Goal: Information Seeking & Learning: Find contact information

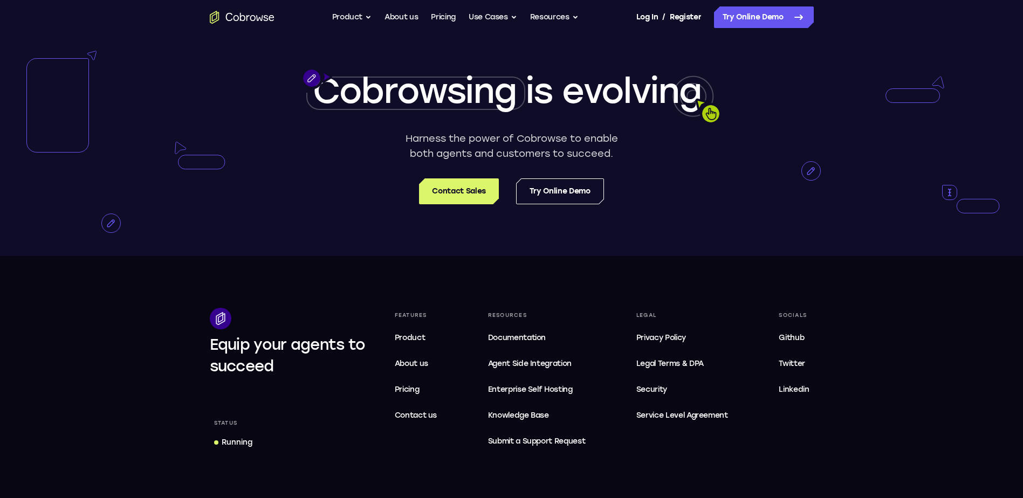
scroll to position [2211, 0]
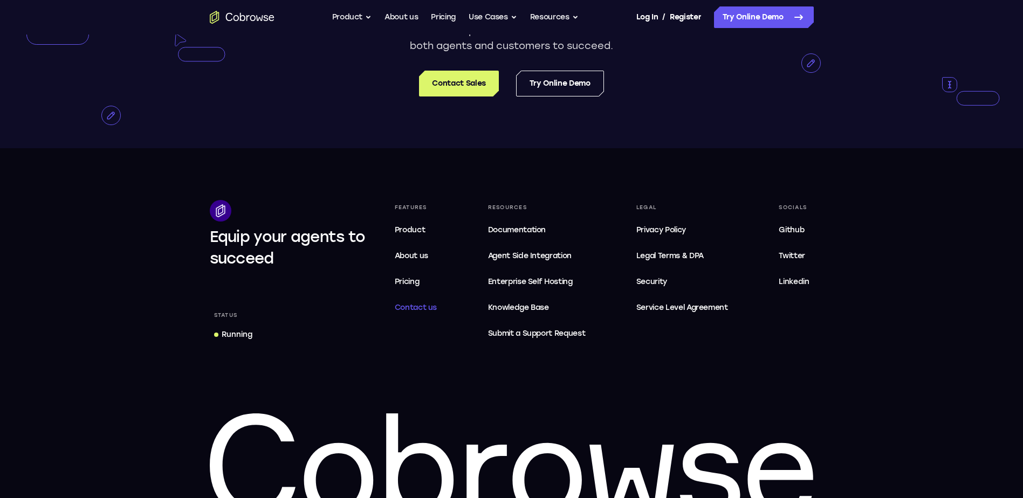
click at [417, 312] on span "Contact us" at bounding box center [416, 307] width 43 height 9
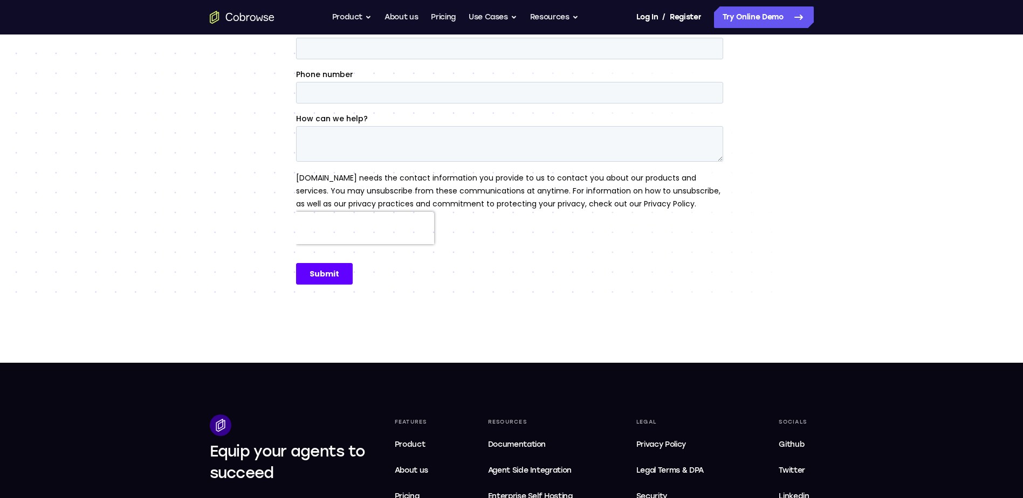
scroll to position [503, 0]
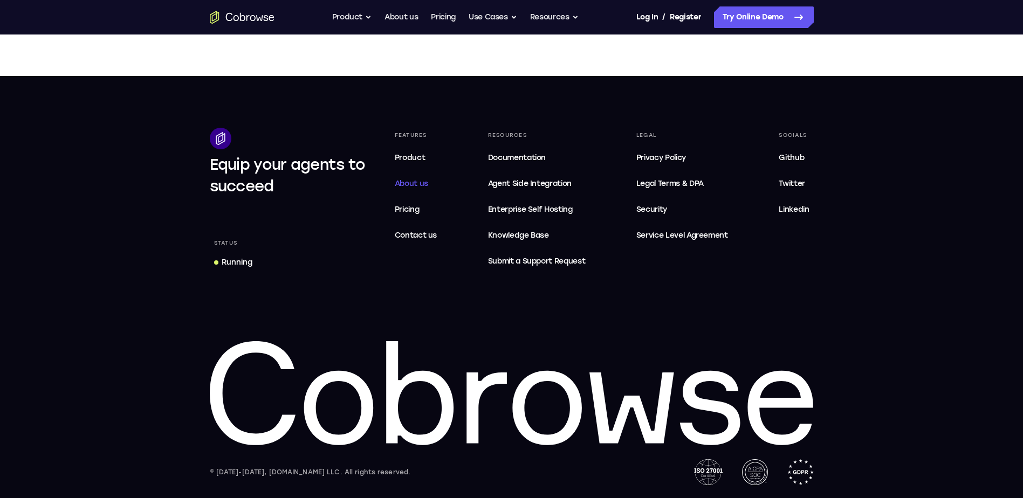
click at [419, 182] on span "About us" at bounding box center [411, 183] width 33 height 9
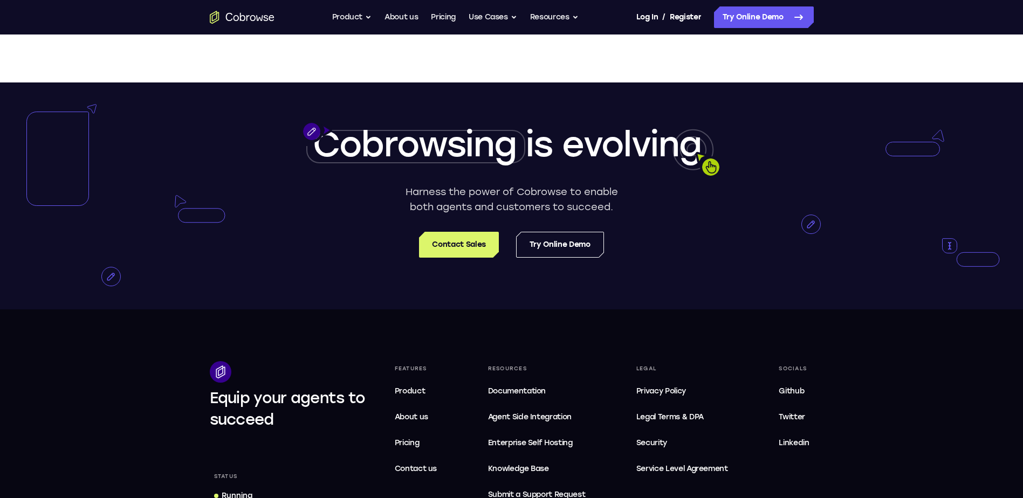
scroll to position [1833, 0]
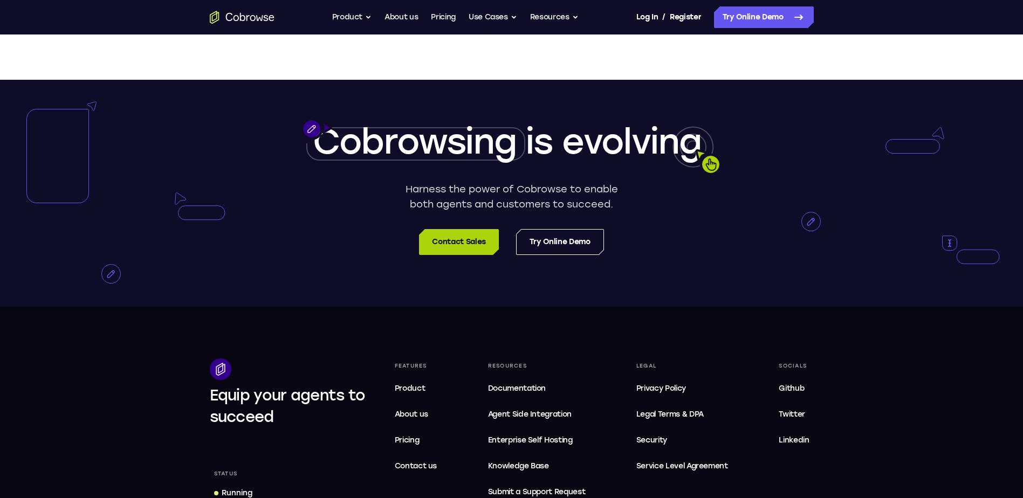
click at [449, 255] on link "Contact Sales" at bounding box center [458, 242] width 79 height 26
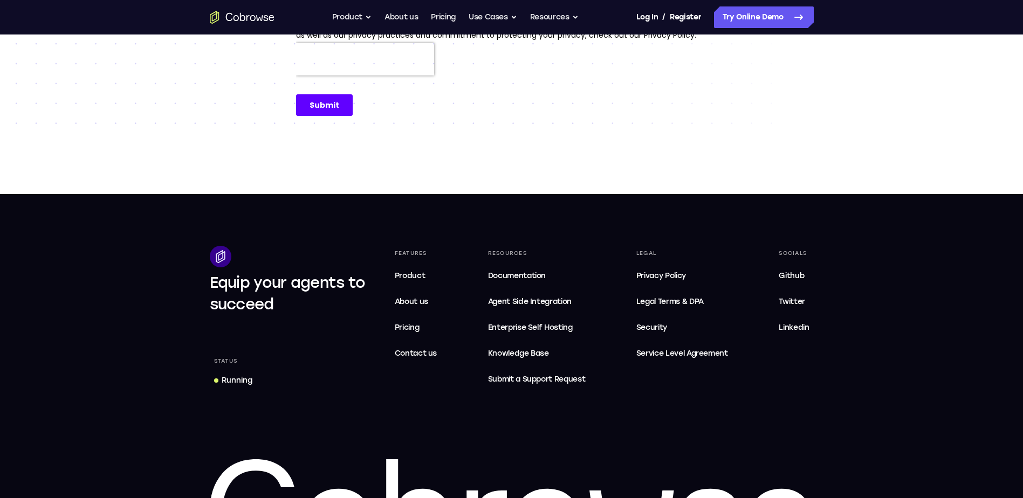
scroll to position [503, 0]
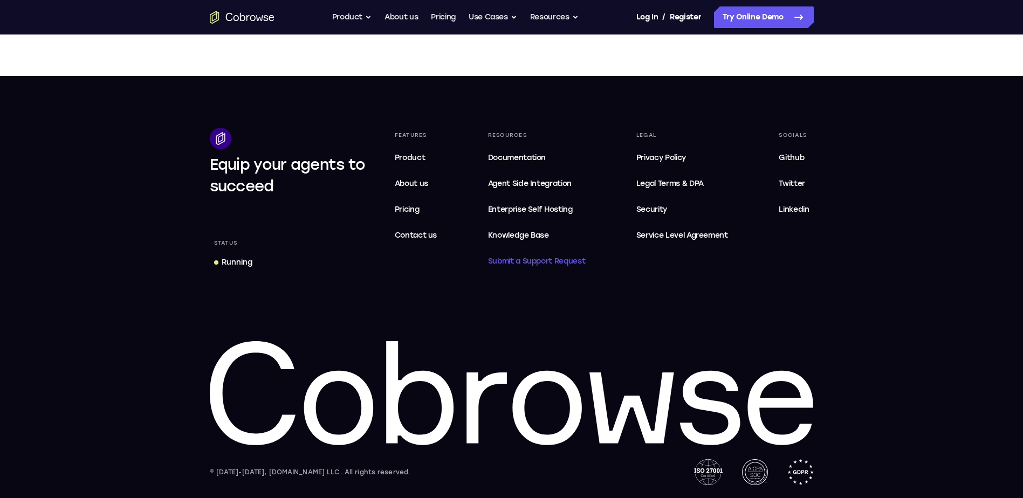
click at [540, 263] on span "Submit a Support Request" at bounding box center [537, 261] width 98 height 13
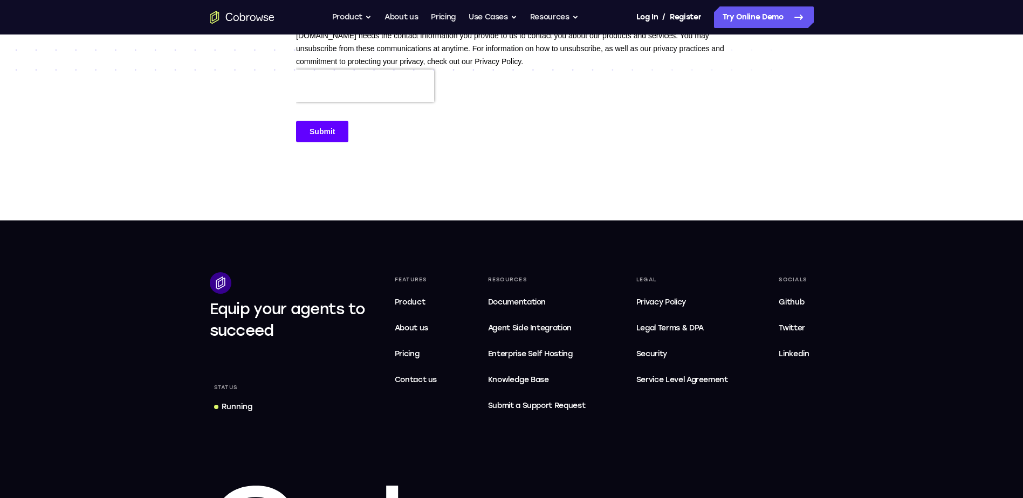
scroll to position [582, 0]
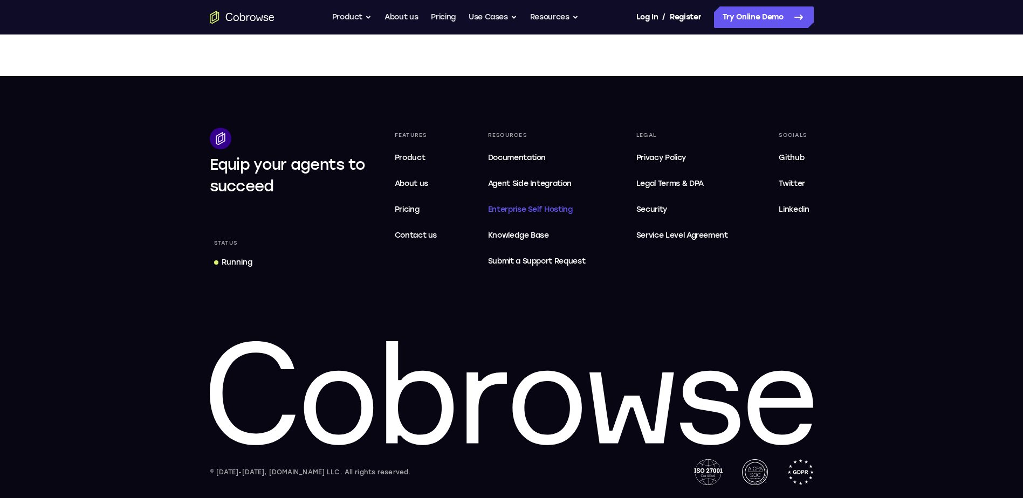
click at [547, 207] on span "Enterprise Self Hosting" at bounding box center [537, 209] width 98 height 13
